Goal: Transaction & Acquisition: Subscribe to service/newsletter

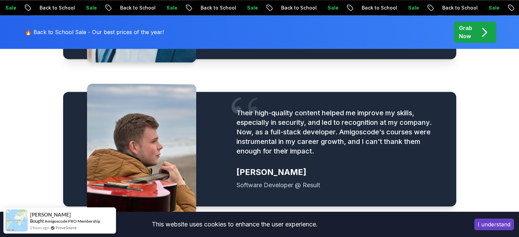
scroll to position [955, 0]
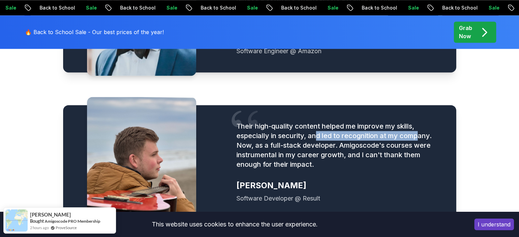
drag, startPoint x: 316, startPoint y: 122, endPoint x: 426, endPoint y: 123, distance: 109.5
click at [424, 123] on p "Their high-quality content helped me improve my skills, especially in security,…" at bounding box center [337, 145] width 203 height 48
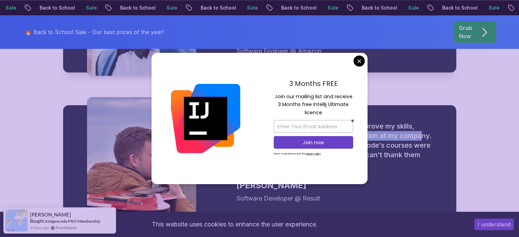
scroll to position [1057, 0]
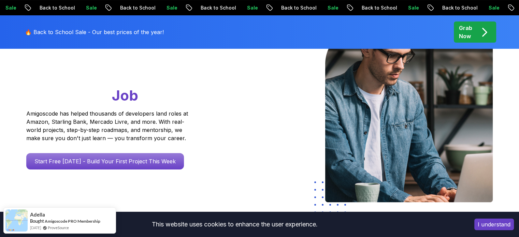
scroll to position [102, 0]
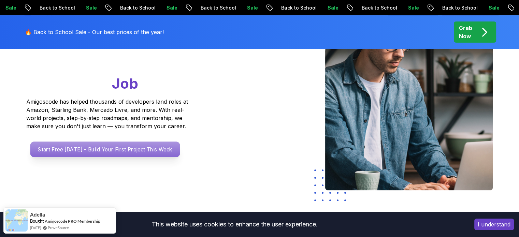
click at [134, 151] on p "Start Free Today - Build Your First Project This Week" at bounding box center [105, 150] width 150 height 16
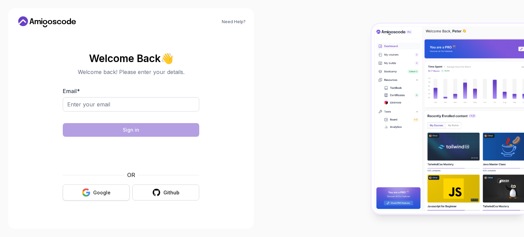
click at [105, 193] on div "Google" at bounding box center [101, 192] width 17 height 7
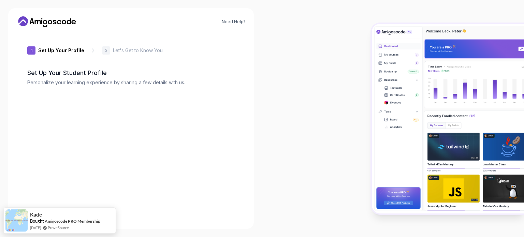
type input "zippygecko8ee26"
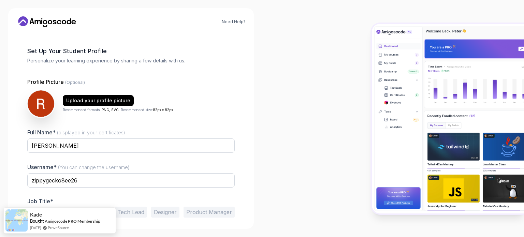
scroll to position [47, 0]
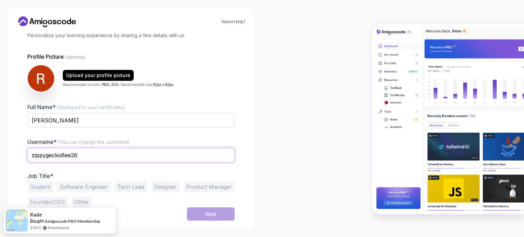
drag, startPoint x: 120, startPoint y: 154, endPoint x: 10, endPoint y: 154, distance: 109.8
click at [10, 154] on div "Need Help? 1 Set Up Your Profile 1 Set Up Your Profile 2 Let's Get to Know You …" at bounding box center [131, 118] width 246 height 221
type input "rudraksh"
click at [279, 134] on div at bounding box center [393, 118] width 262 height 237
click at [79, 157] on input "rudraksh" at bounding box center [130, 155] width 207 height 14
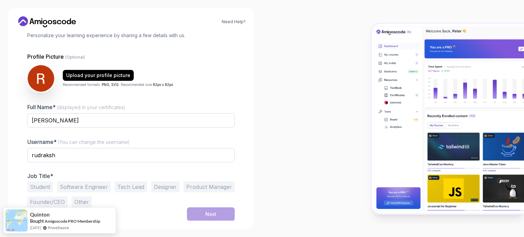
click at [296, 100] on div at bounding box center [393, 118] width 262 height 237
click at [52, 187] on button "Student" at bounding box center [40, 186] width 26 height 11
click at [95, 187] on button "Software Engineer" at bounding box center [84, 186] width 54 height 11
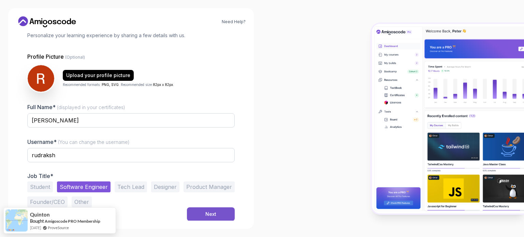
click at [214, 213] on div "Next" at bounding box center [210, 214] width 11 height 7
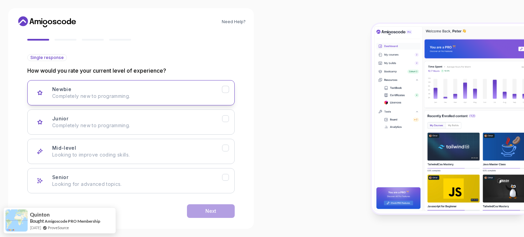
scroll to position [68, 0]
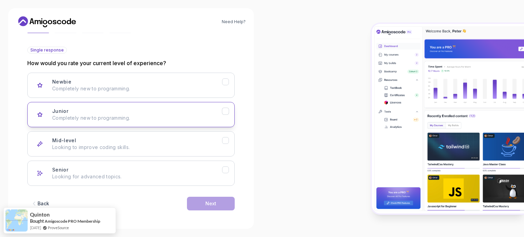
click at [102, 118] on p "Completely new to programming." at bounding box center [137, 118] width 170 height 7
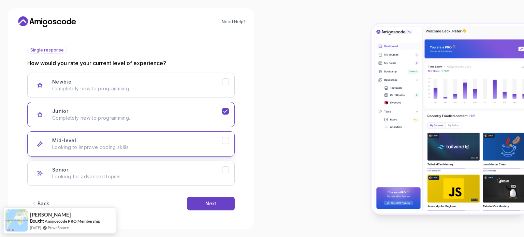
click at [124, 139] on div "Mid-level Looking to improve coding skills." at bounding box center [137, 144] width 170 height 14
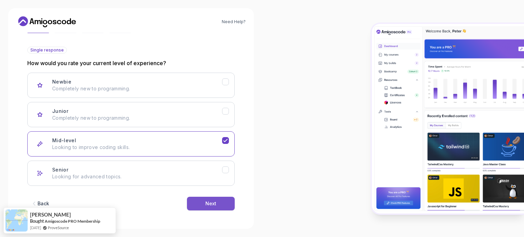
click at [209, 204] on div "Next" at bounding box center [210, 203] width 11 height 7
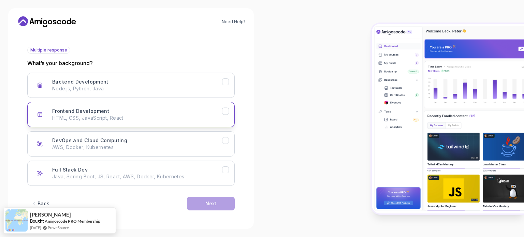
click at [110, 116] on p "HTML, CSS, JavaScript, React" at bounding box center [137, 118] width 170 height 7
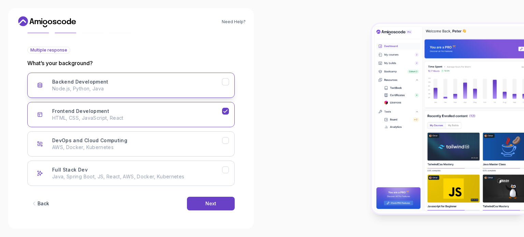
click at [131, 96] on button "Backend Development Node.js, Python, Java" at bounding box center [130, 85] width 207 height 25
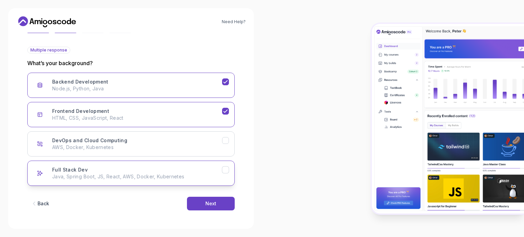
click at [138, 174] on p "Java, Spring Boot, JS, React, AWS, Docker, Kubernetes" at bounding box center [137, 176] width 170 height 7
click at [135, 148] on p "AWS, Docker, Kubernetes" at bounding box center [137, 147] width 170 height 7
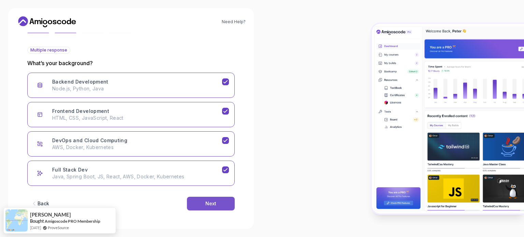
click at [203, 205] on button "Next" at bounding box center [211, 204] width 48 height 14
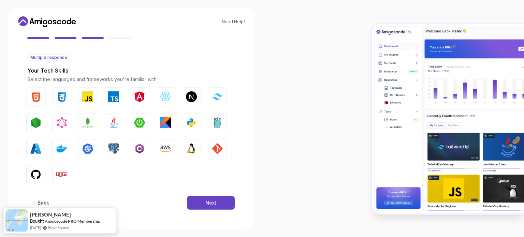
scroll to position [60, 0]
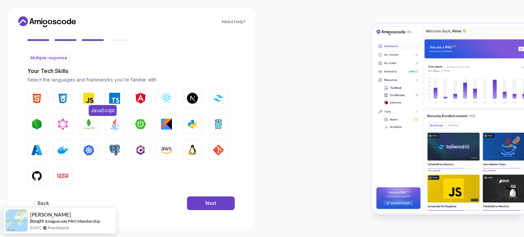
click at [87, 99] on img "button" at bounding box center [88, 98] width 11 height 11
click at [188, 122] on img "button" at bounding box center [192, 124] width 11 height 11
click at [37, 96] on img "button" at bounding box center [36, 98] width 11 height 11
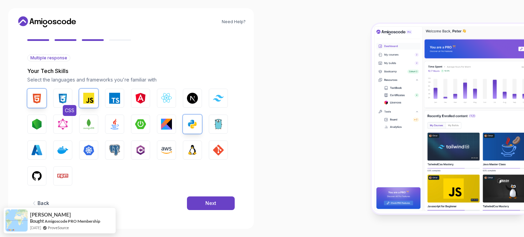
click at [59, 95] on img "button" at bounding box center [62, 98] width 11 height 11
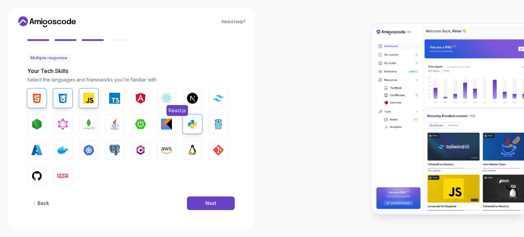
click at [168, 101] on img "button" at bounding box center [166, 98] width 11 height 11
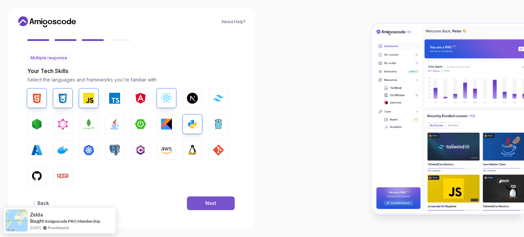
click at [204, 202] on button "Next" at bounding box center [211, 203] width 48 height 14
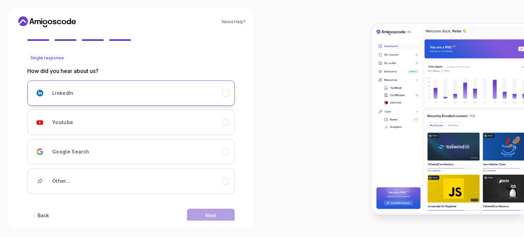
click at [95, 101] on button "LinkedIn" at bounding box center [130, 92] width 207 height 25
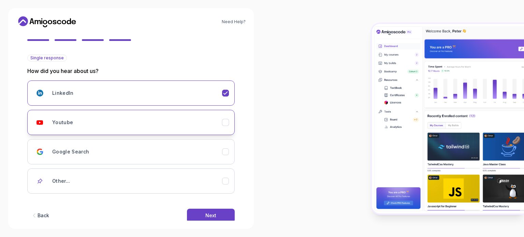
click at [100, 119] on div "Youtube" at bounding box center [137, 123] width 170 height 14
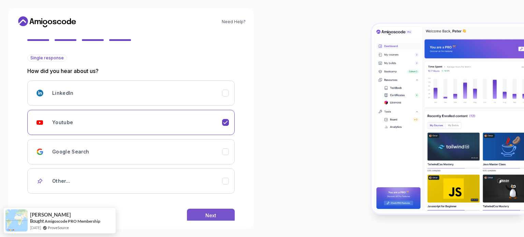
click at [208, 220] on button "Next" at bounding box center [211, 216] width 48 height 14
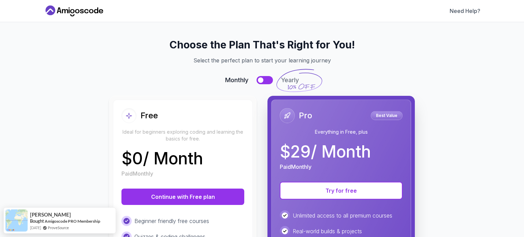
scroll to position [0, 0]
click at [210, 214] on div "Free Ideal for beginners exploring coding and learning the basics for free. $ 0…" at bounding box center [183, 238] width 140 height 277
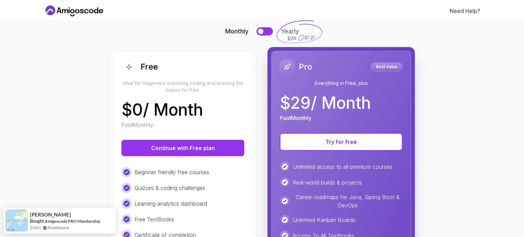
scroll to position [34, 0]
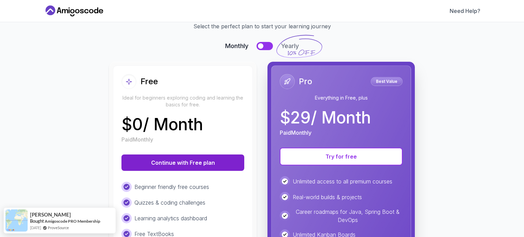
click at [193, 163] on button "Continue with Free plan" at bounding box center [182, 162] width 123 height 16
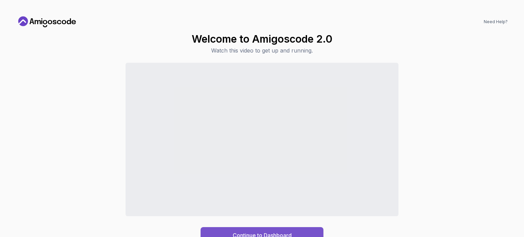
click at [291, 230] on button "Continue to Dashboard" at bounding box center [262, 235] width 123 height 16
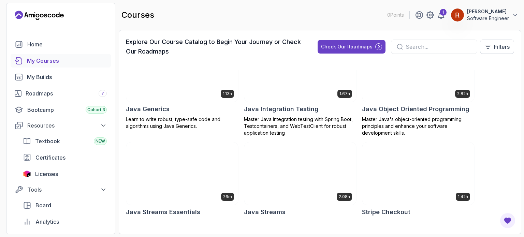
scroll to position [784, 0]
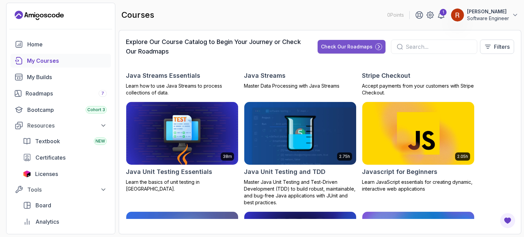
click at [358, 47] on div "Check Our Roadmaps" at bounding box center [346, 46] width 51 height 7
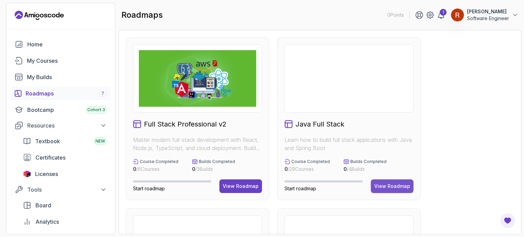
click at [393, 188] on div "View Roadmap" at bounding box center [392, 186] width 36 height 7
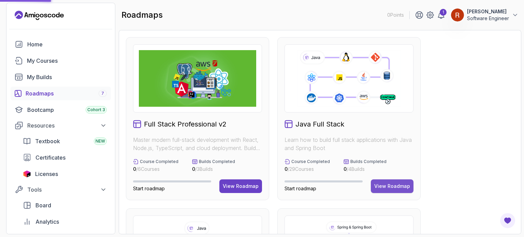
click at [392, 187] on div "View Roadmap" at bounding box center [392, 186] width 36 height 7
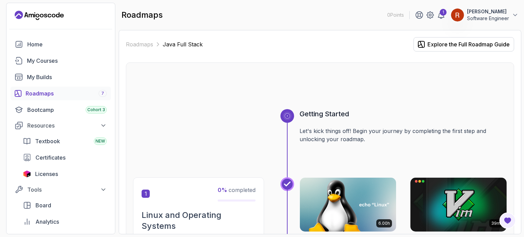
click at [287, 114] on icon at bounding box center [287, 116] width 6 height 6
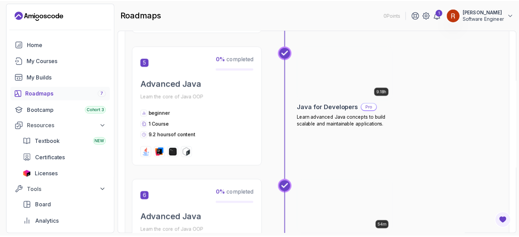
scroll to position [750, 0]
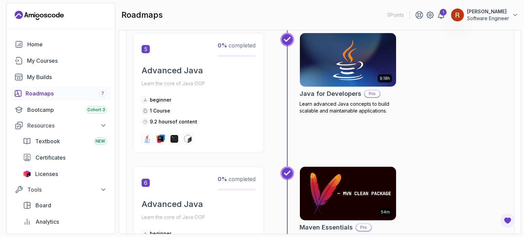
click at [340, 94] on h2 "Java for Developers" at bounding box center [330, 94] width 62 height 10
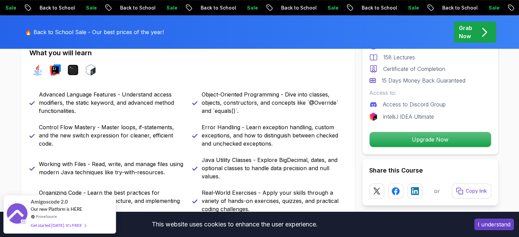
scroll to position [171, 0]
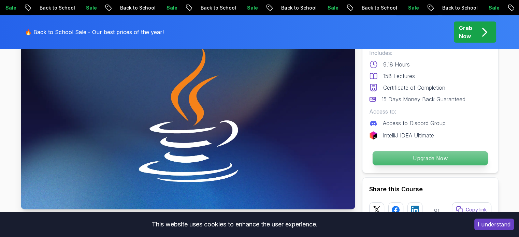
click at [428, 159] on p "Upgrade Now" at bounding box center [429, 158] width 115 height 14
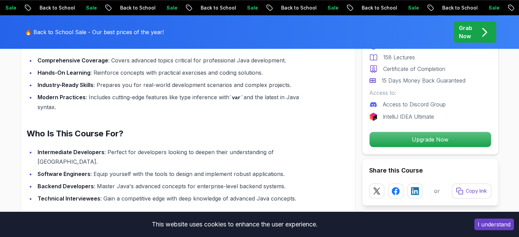
scroll to position [575, 0]
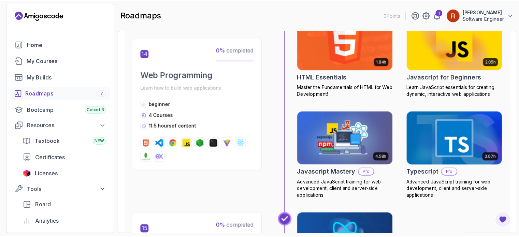
scroll to position [2321, 0]
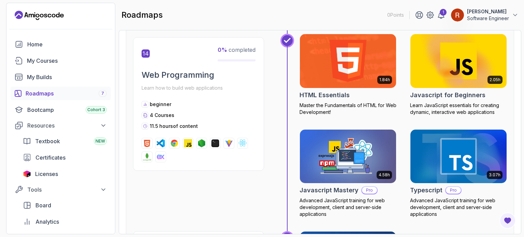
click at [340, 186] on h2 "Javascript Mastery" at bounding box center [328, 191] width 59 height 10
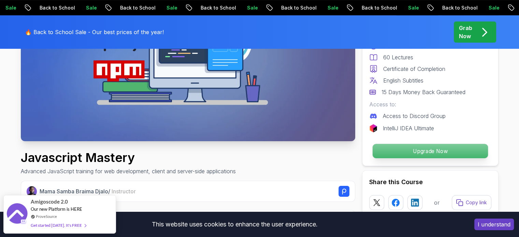
click at [424, 149] on p "Upgrade Now" at bounding box center [429, 151] width 115 height 14
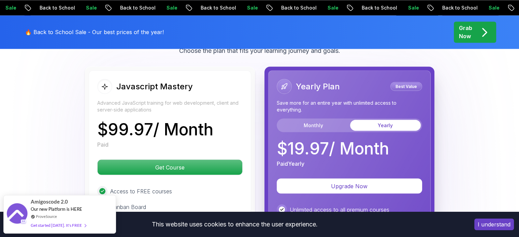
scroll to position [1218, 0]
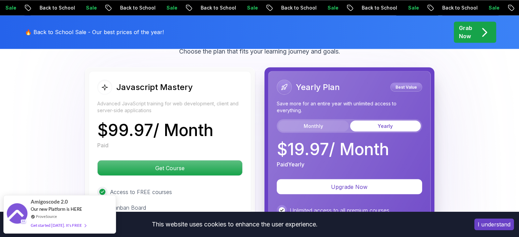
click at [307, 120] on button "Monthly" at bounding box center [313, 125] width 71 height 11
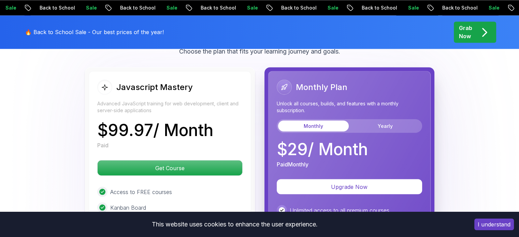
scroll to position [1287, 0]
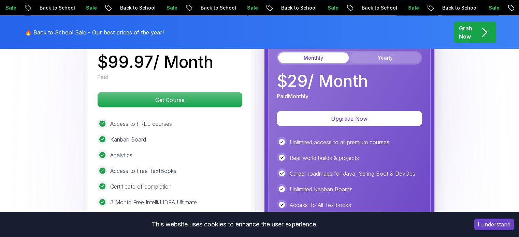
click at [391, 58] on button "Yearly" at bounding box center [385, 57] width 71 height 11
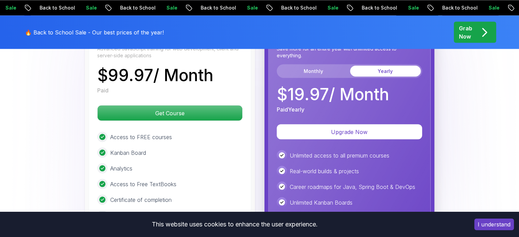
scroll to position [1253, 0]
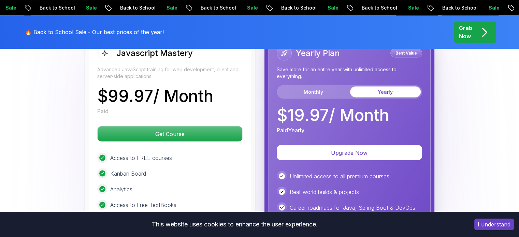
click at [324, 97] on div "Yearly Plan Best Value Save more for an entire year with unlimited access to ev…" at bounding box center [349, 89] width 145 height 89
click at [323, 95] on div "Monthly Yearly" at bounding box center [349, 92] width 145 height 14
click at [324, 89] on button "Monthly" at bounding box center [313, 91] width 71 height 11
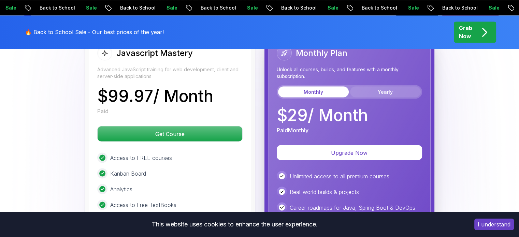
click at [378, 91] on button "Yearly" at bounding box center [385, 91] width 71 height 11
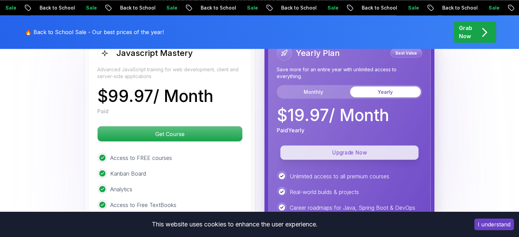
click at [363, 155] on p "Upgrade Now" at bounding box center [349, 152] width 138 height 14
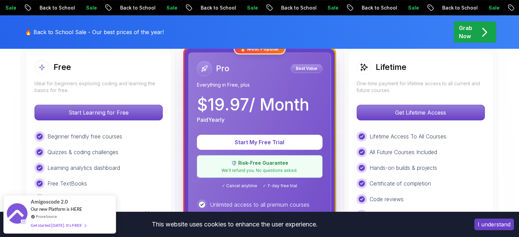
scroll to position [239, 0]
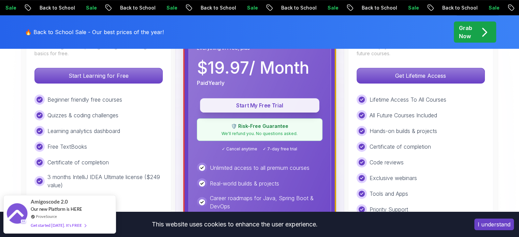
click at [267, 104] on p "Start My Free Trial" at bounding box center [260, 106] width 104 height 8
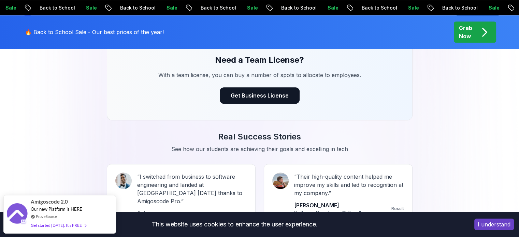
scroll to position [447, 0]
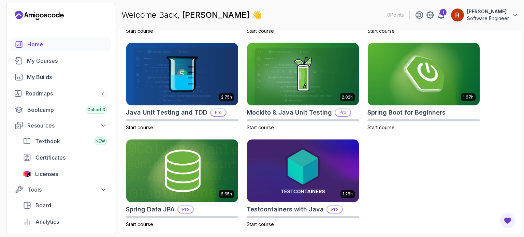
scroll to position [194, 0]
